Goal: Information Seeking & Learning: Learn about a topic

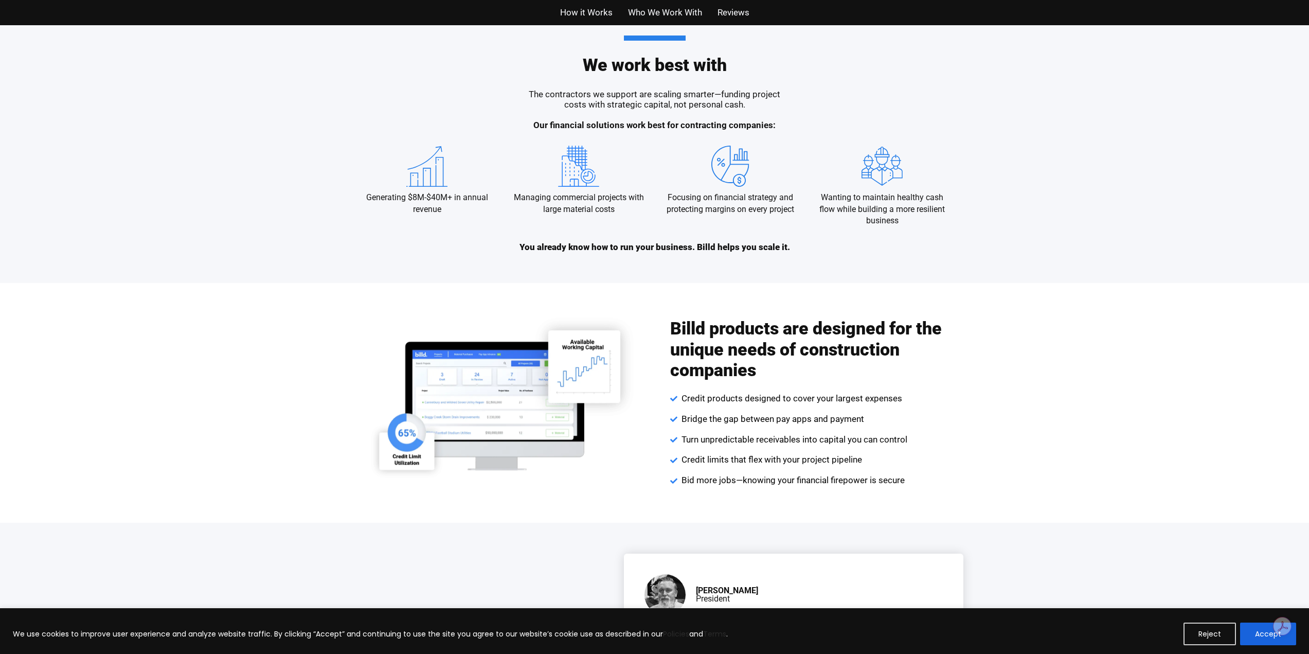
scroll to position [1492, 0]
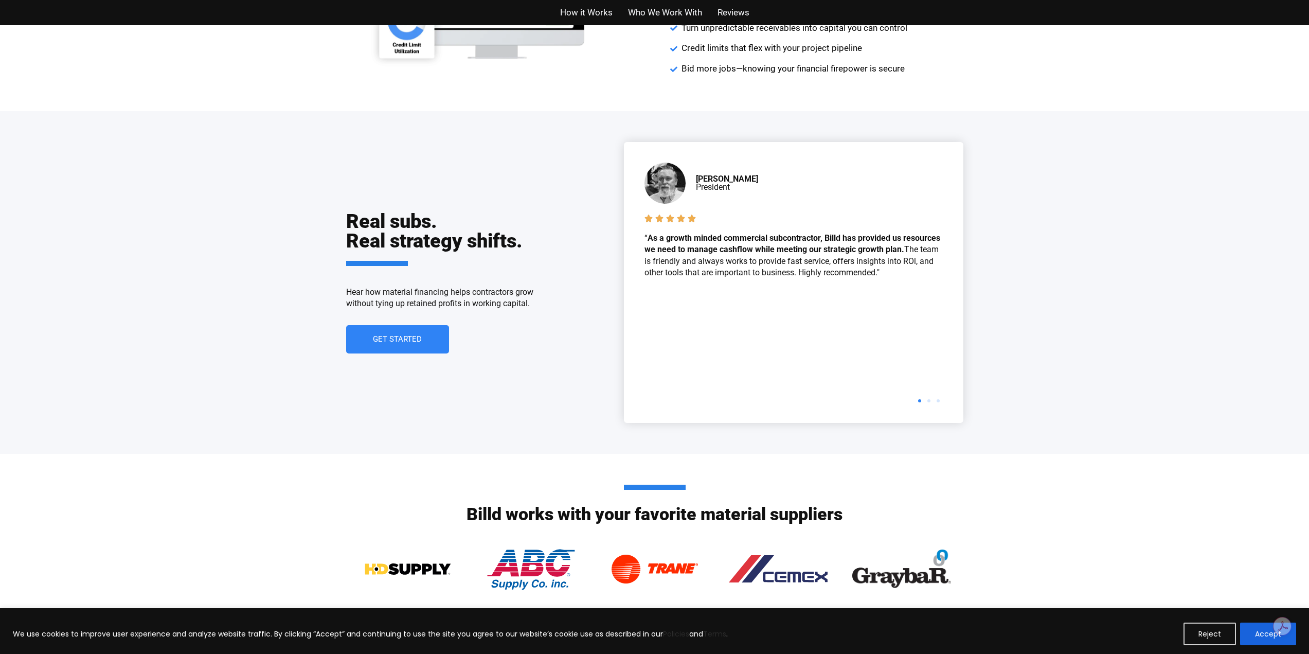
click at [591, 12] on span "How it Works" at bounding box center [586, 12] width 52 height 15
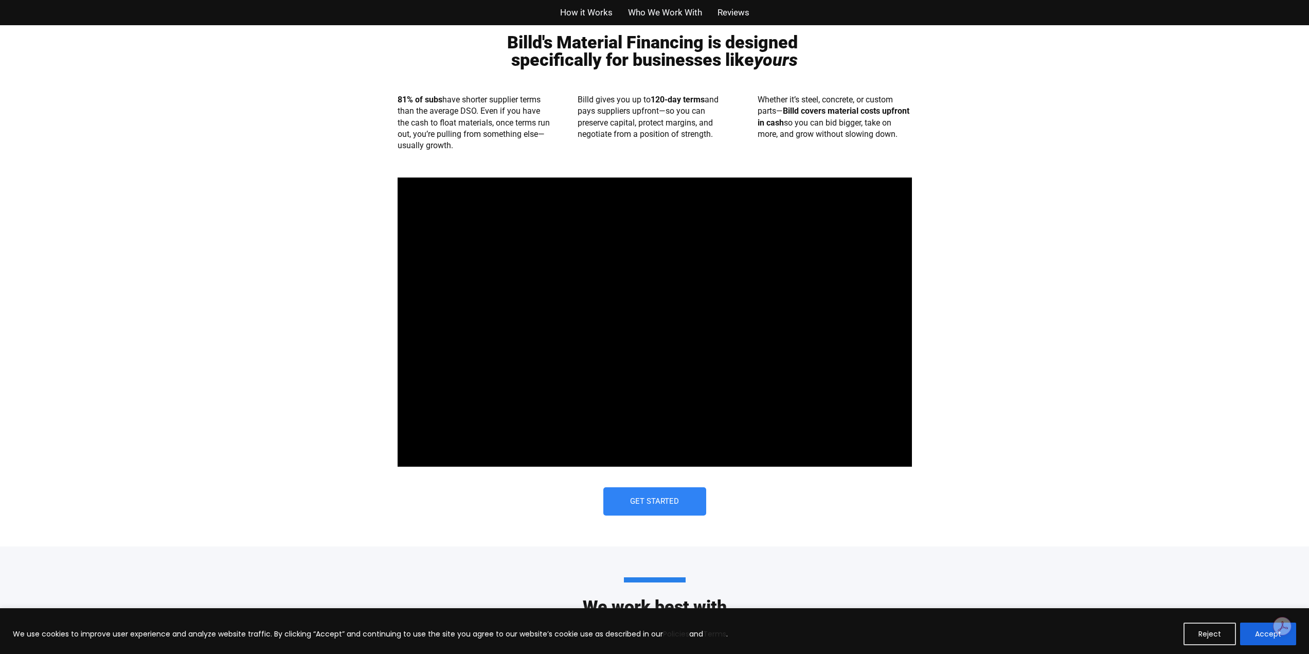
scroll to position [521, 0]
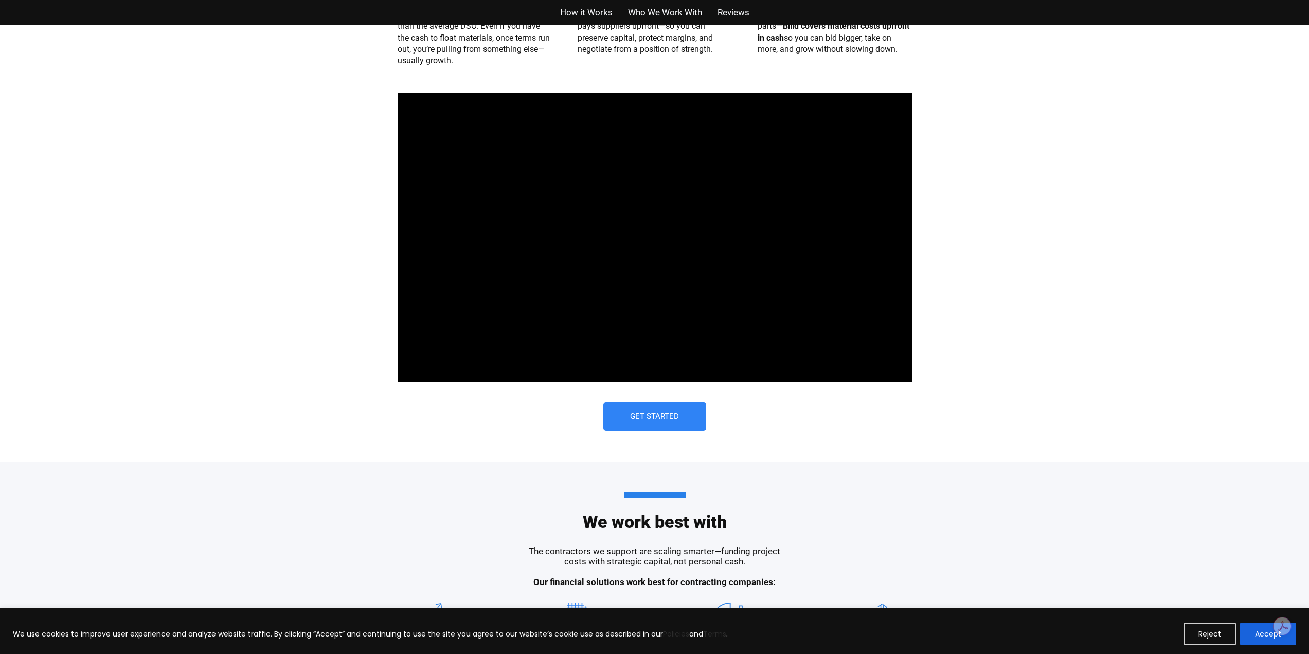
click at [679, 10] on span "Who We Work With" at bounding box center [665, 12] width 74 height 15
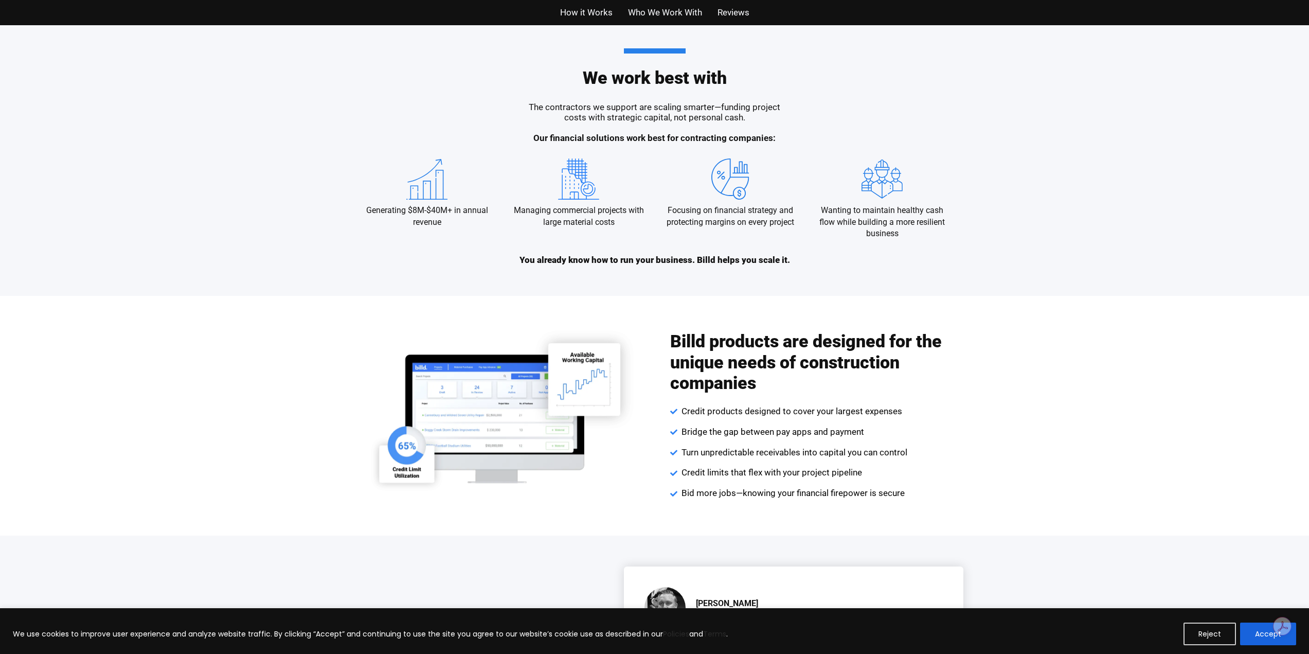
scroll to position [1085, 0]
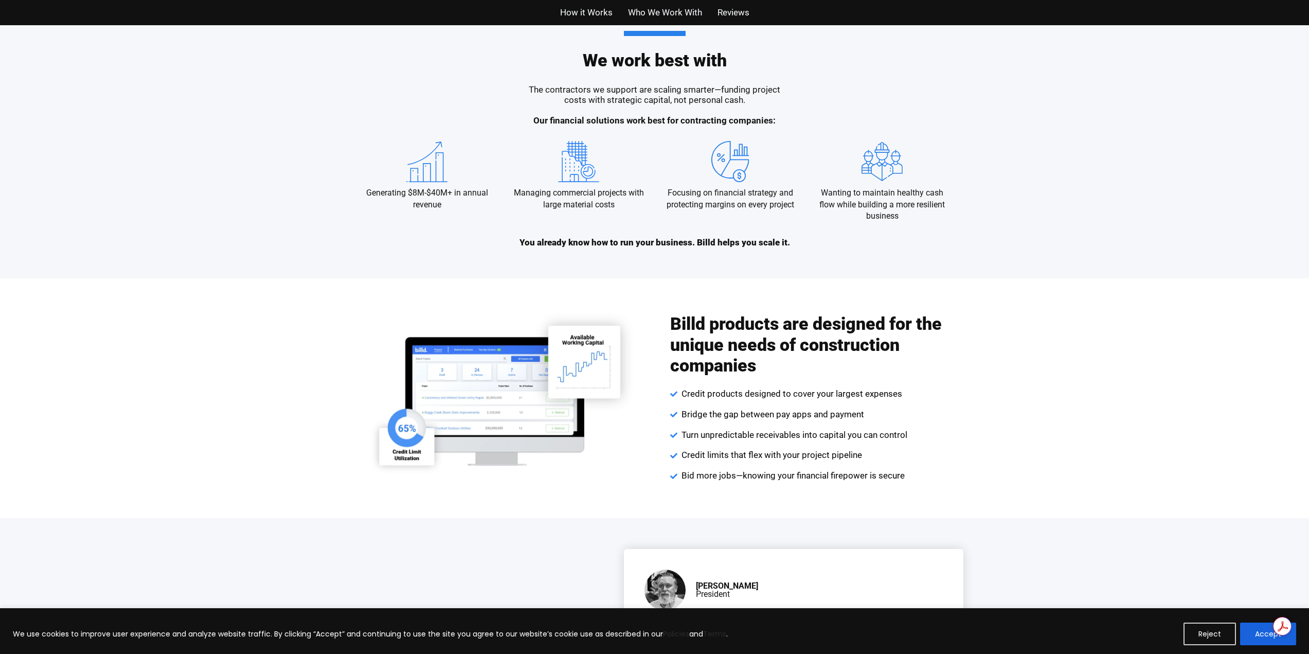
click at [1074, 212] on div "We work best with The contractors we support are scaling smarter—funding projec…" at bounding box center [654, 139] width 1309 height 278
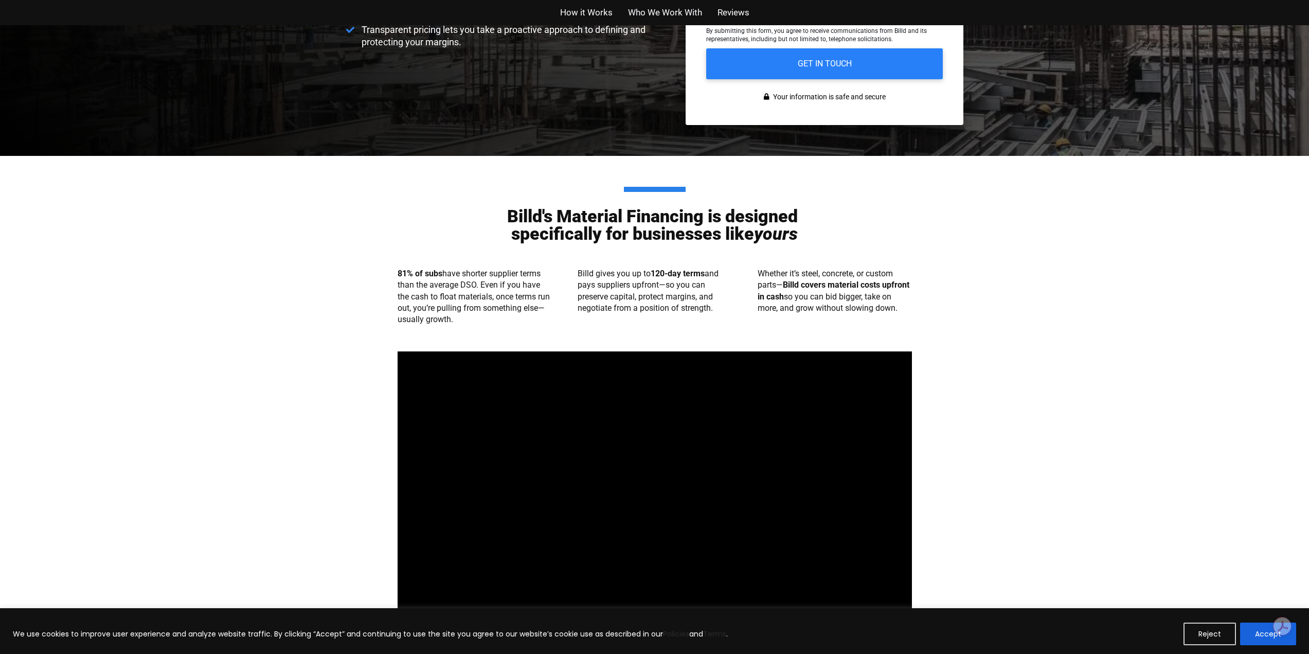
scroll to position [0, 0]
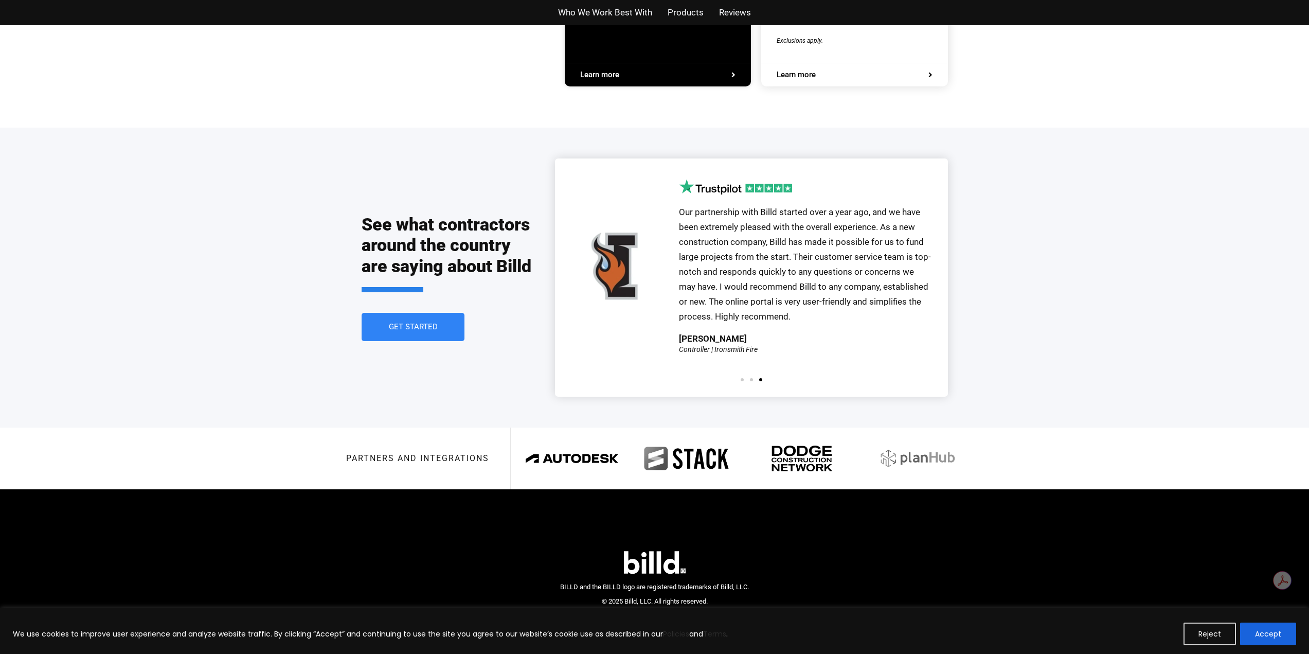
scroll to position [2174, 0]
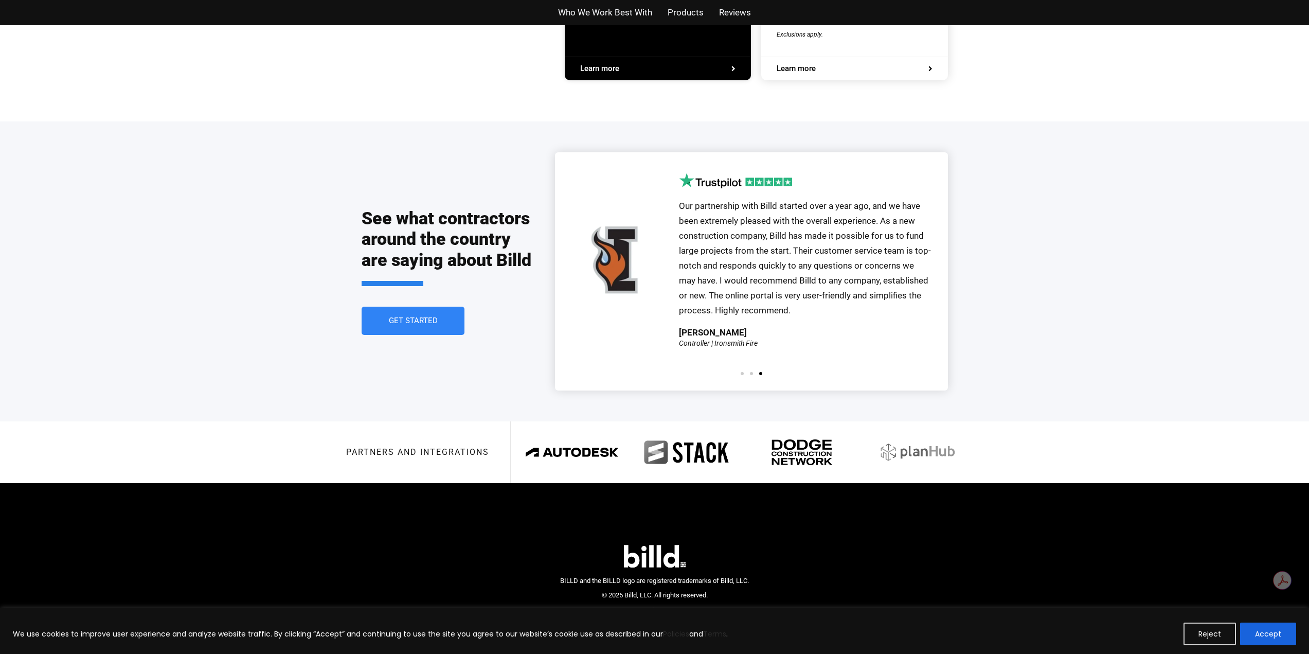
click at [683, 12] on span "Products" at bounding box center [686, 12] width 36 height 15
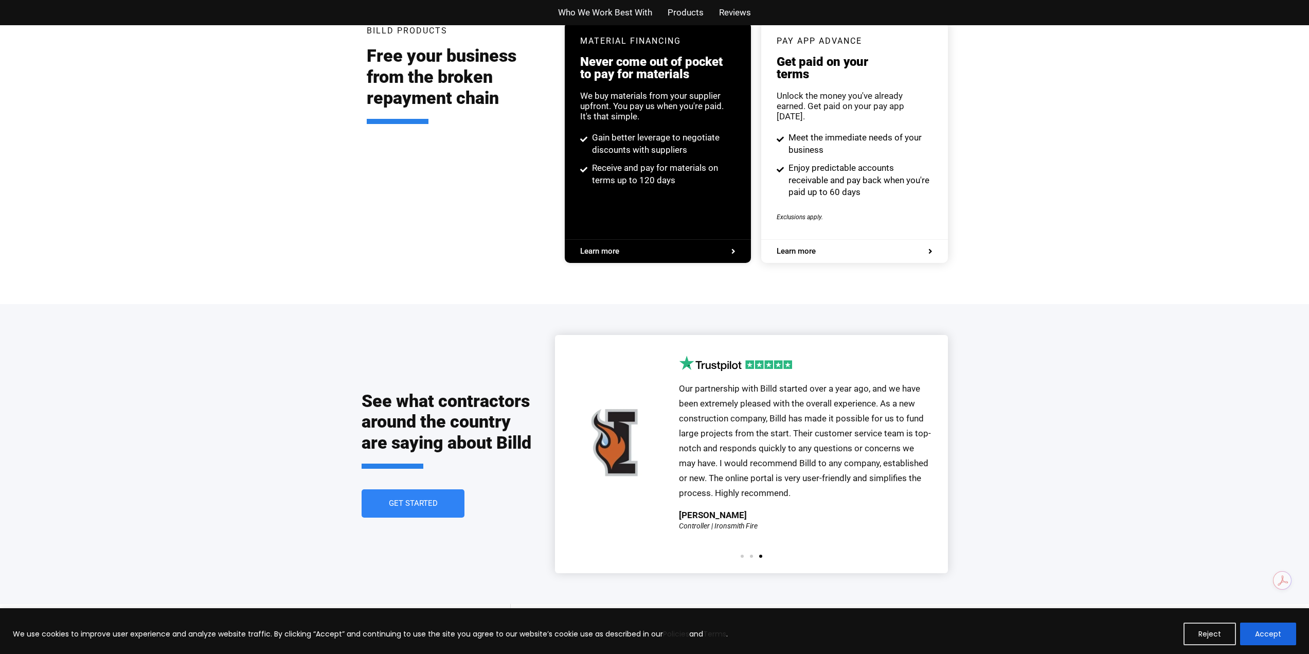
scroll to position [1982, 0]
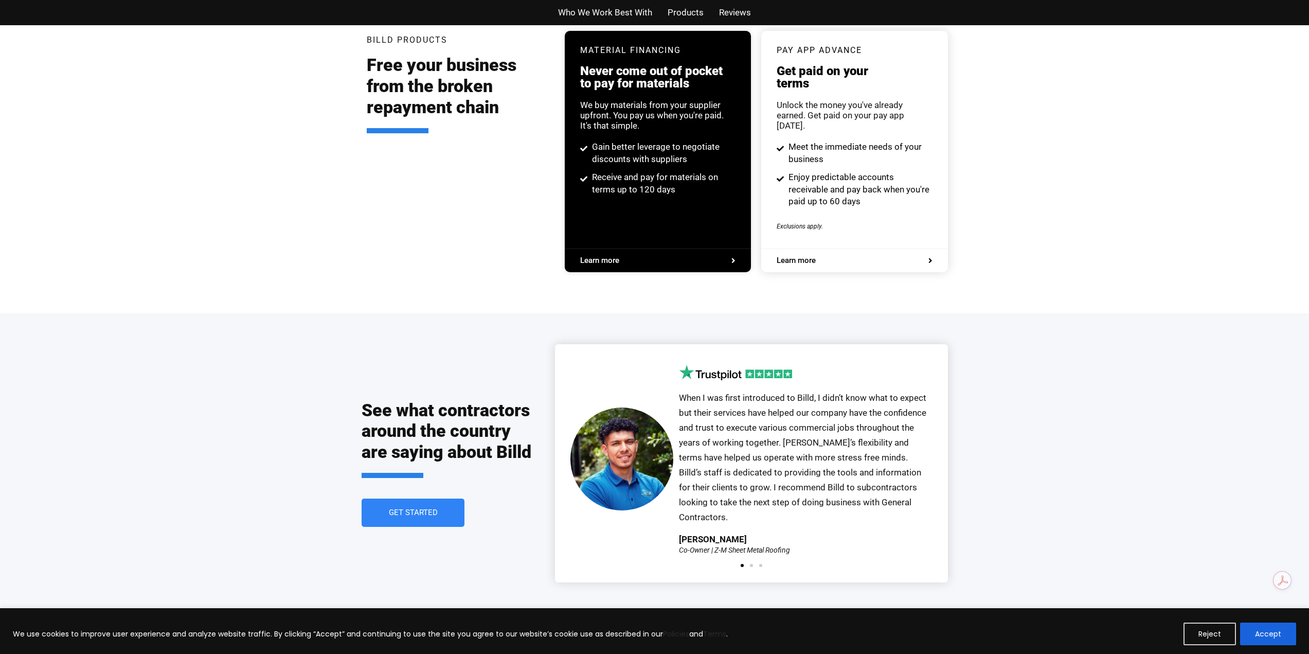
click at [625, 17] on span "Who We Work Best With" at bounding box center [605, 12] width 94 height 15
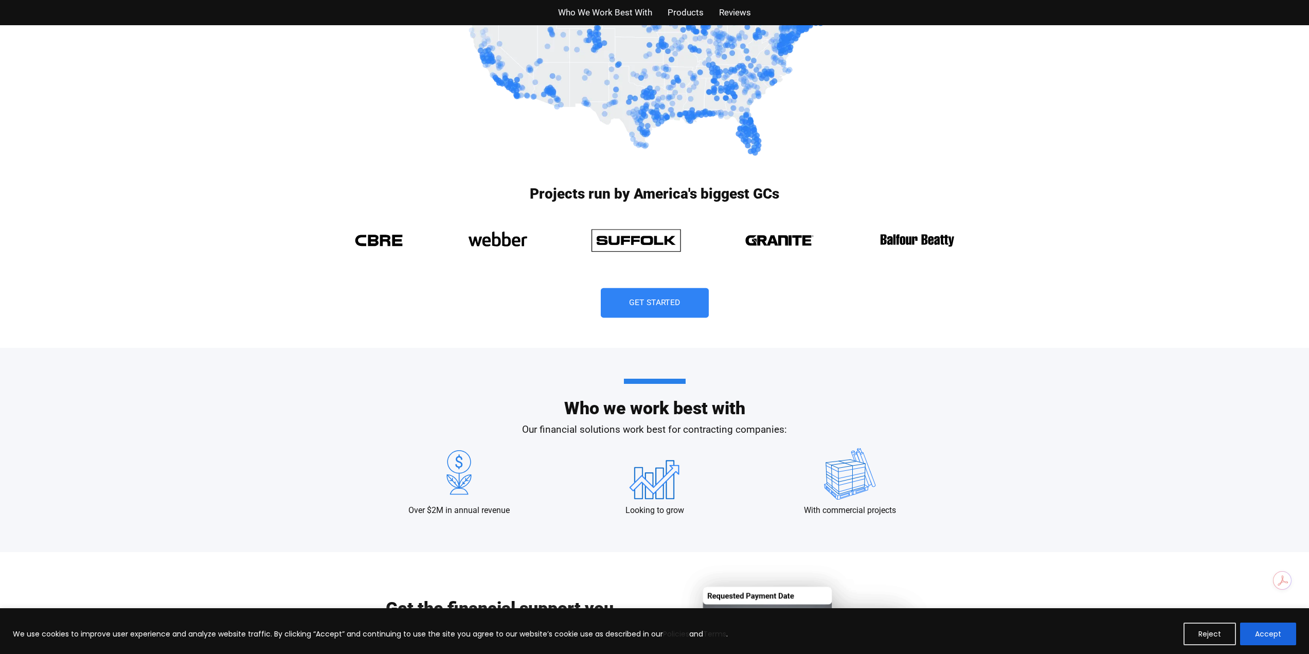
click at [665, 311] on link "Get Started" at bounding box center [655, 303] width 108 height 30
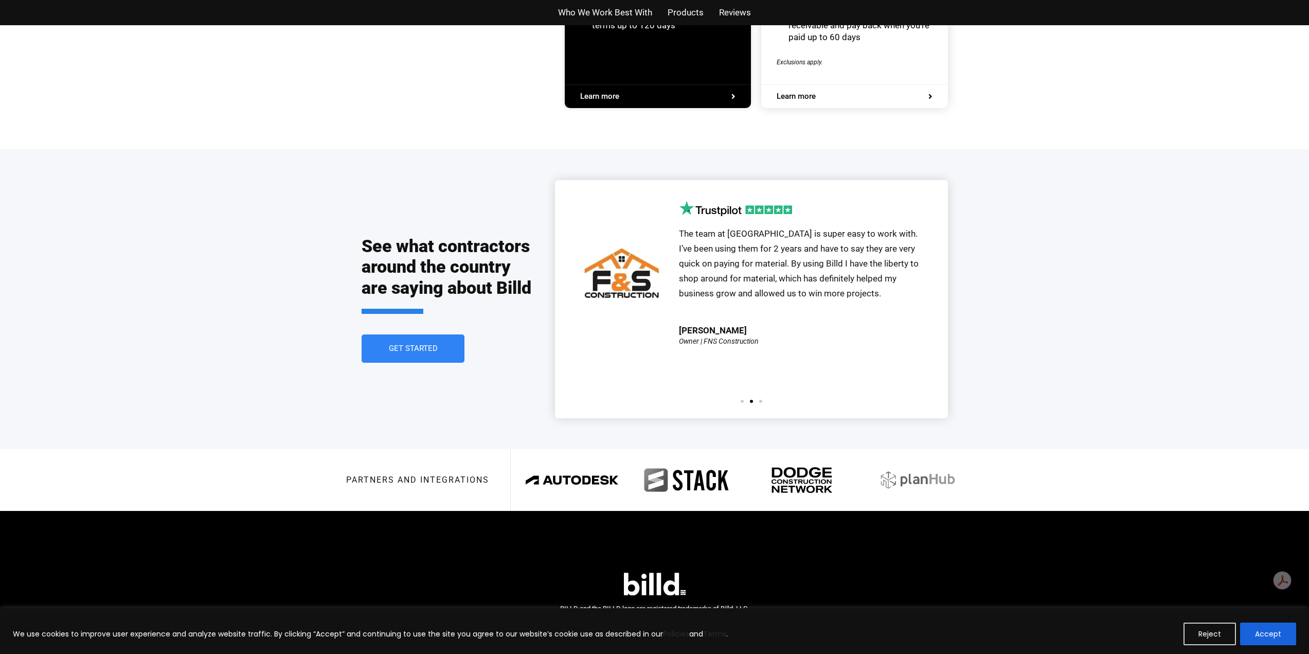
scroll to position [2174, 0]
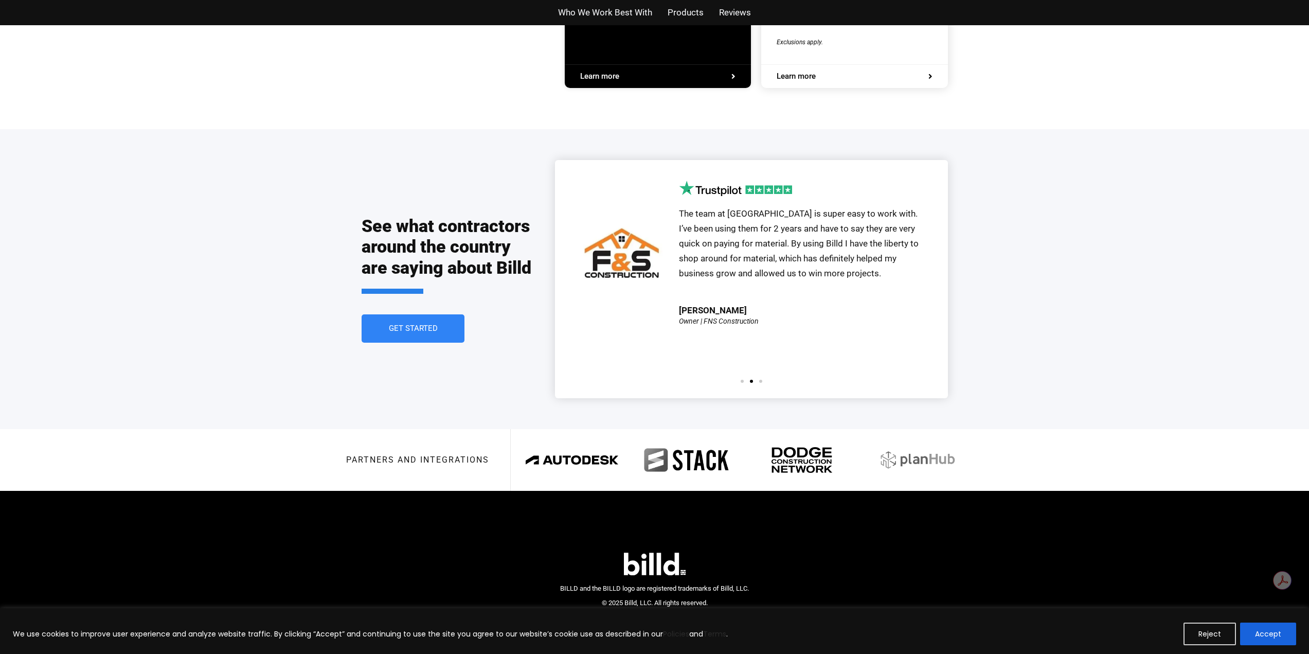
scroll to position [2174, 0]
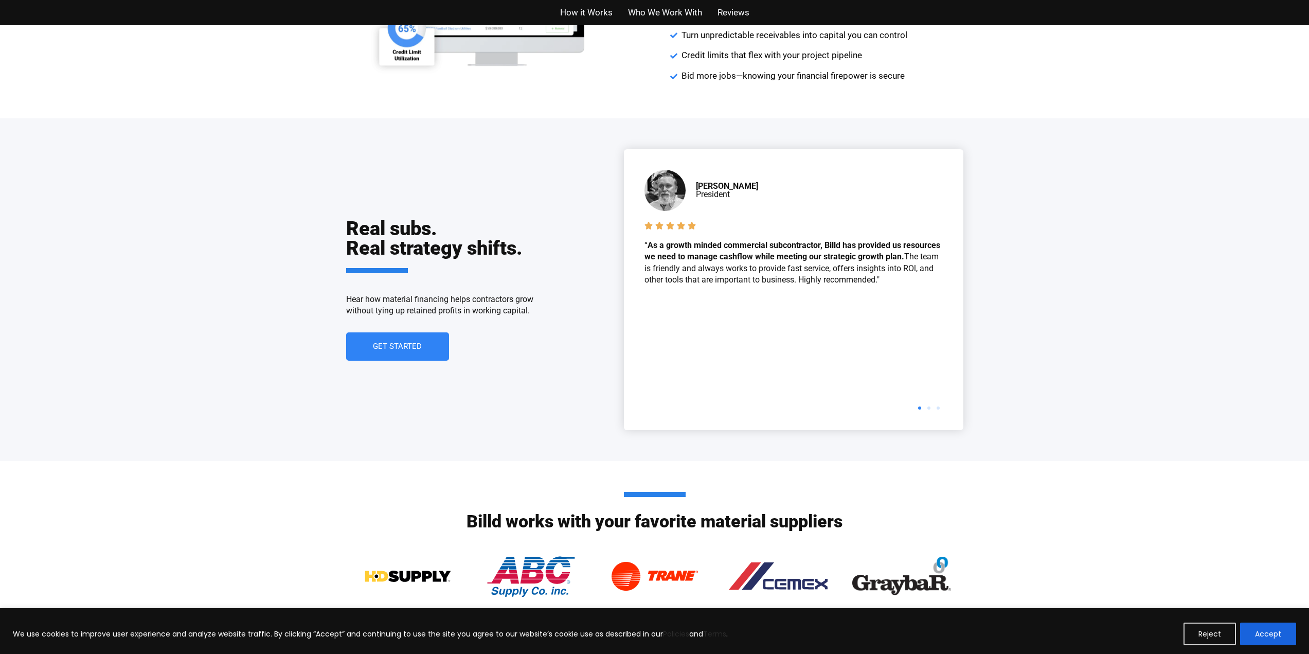
scroll to position [1492, 0]
